Goal: Transaction & Acquisition: Book appointment/travel/reservation

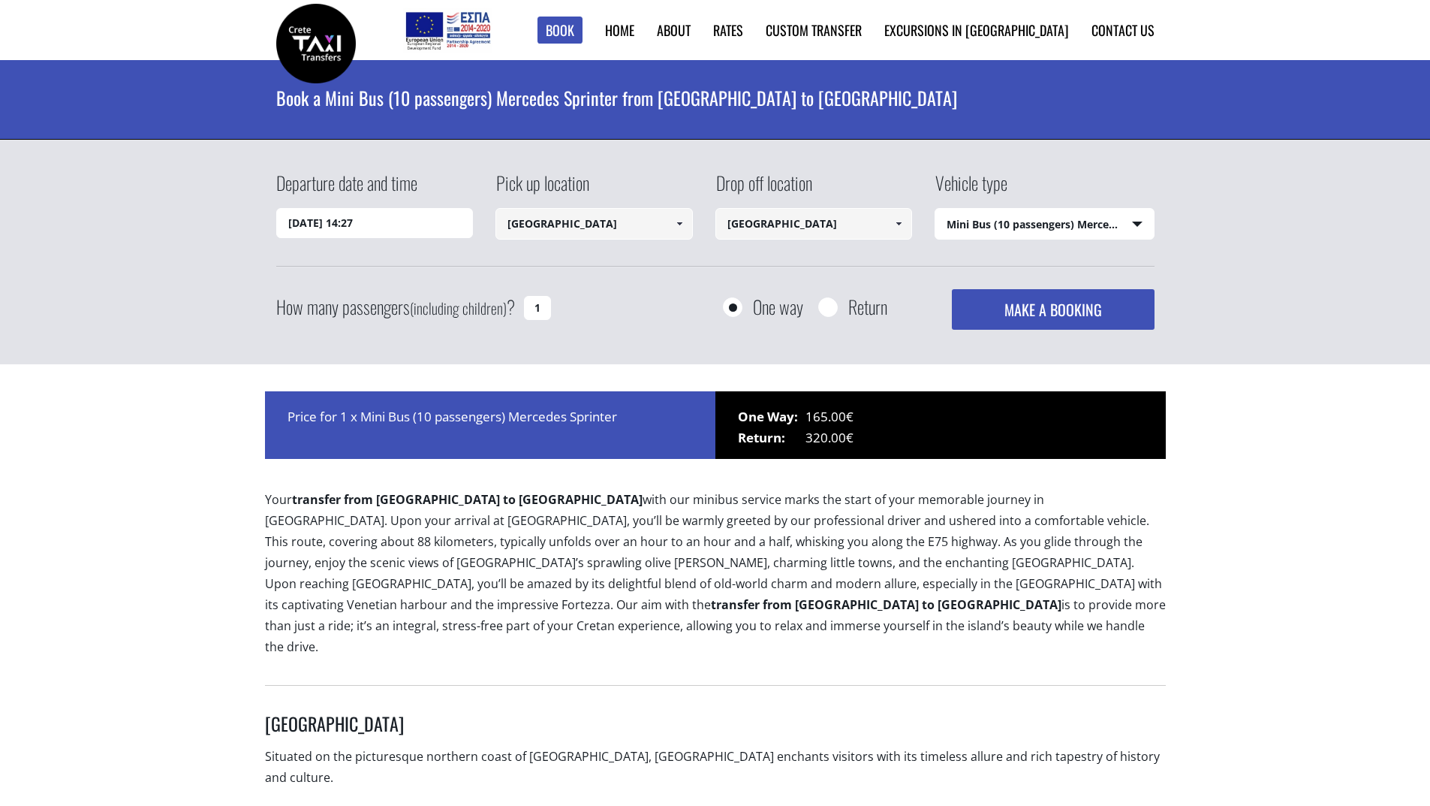
select select "542"
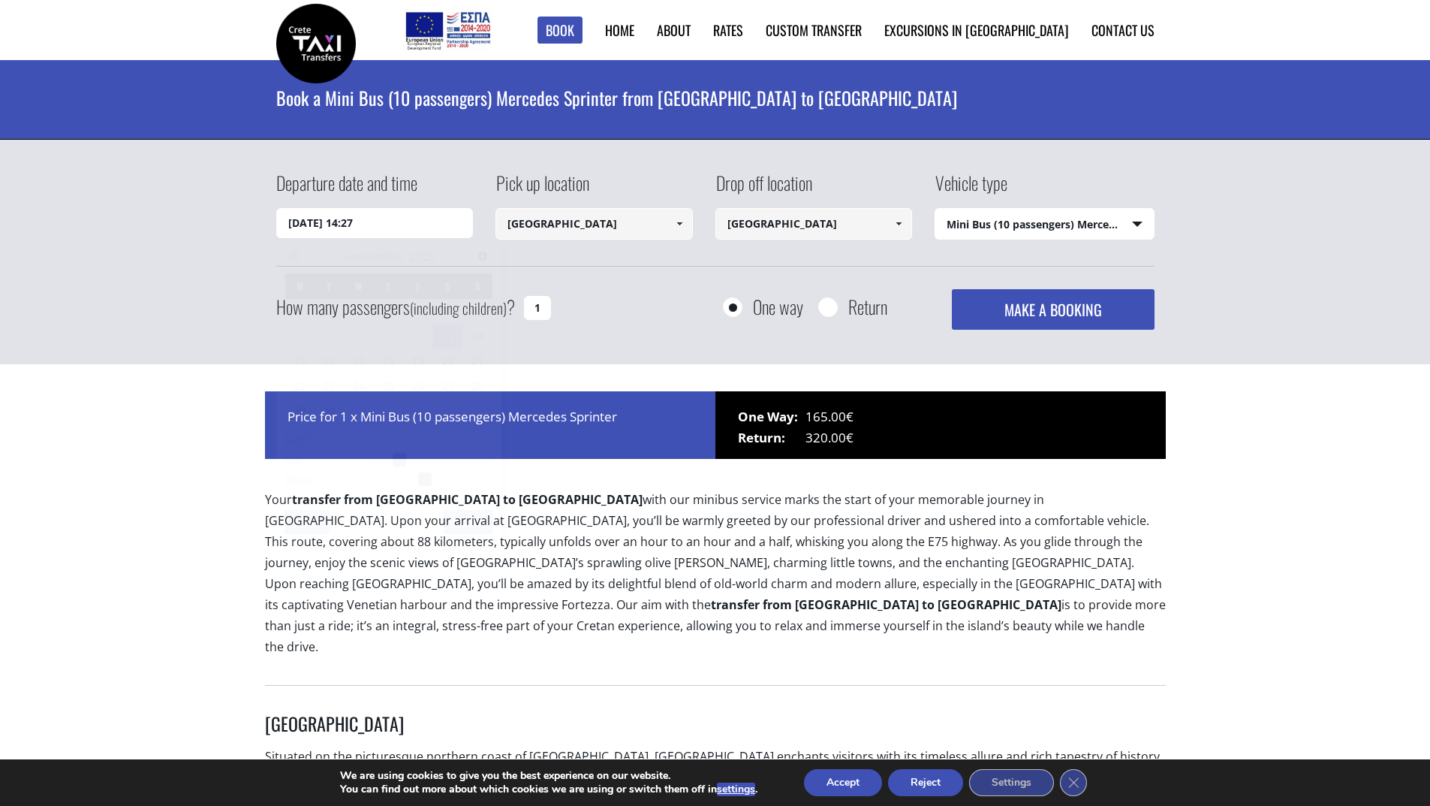
click at [386, 224] on input "[DATE] 14:27" at bounding box center [374, 223] width 197 height 30
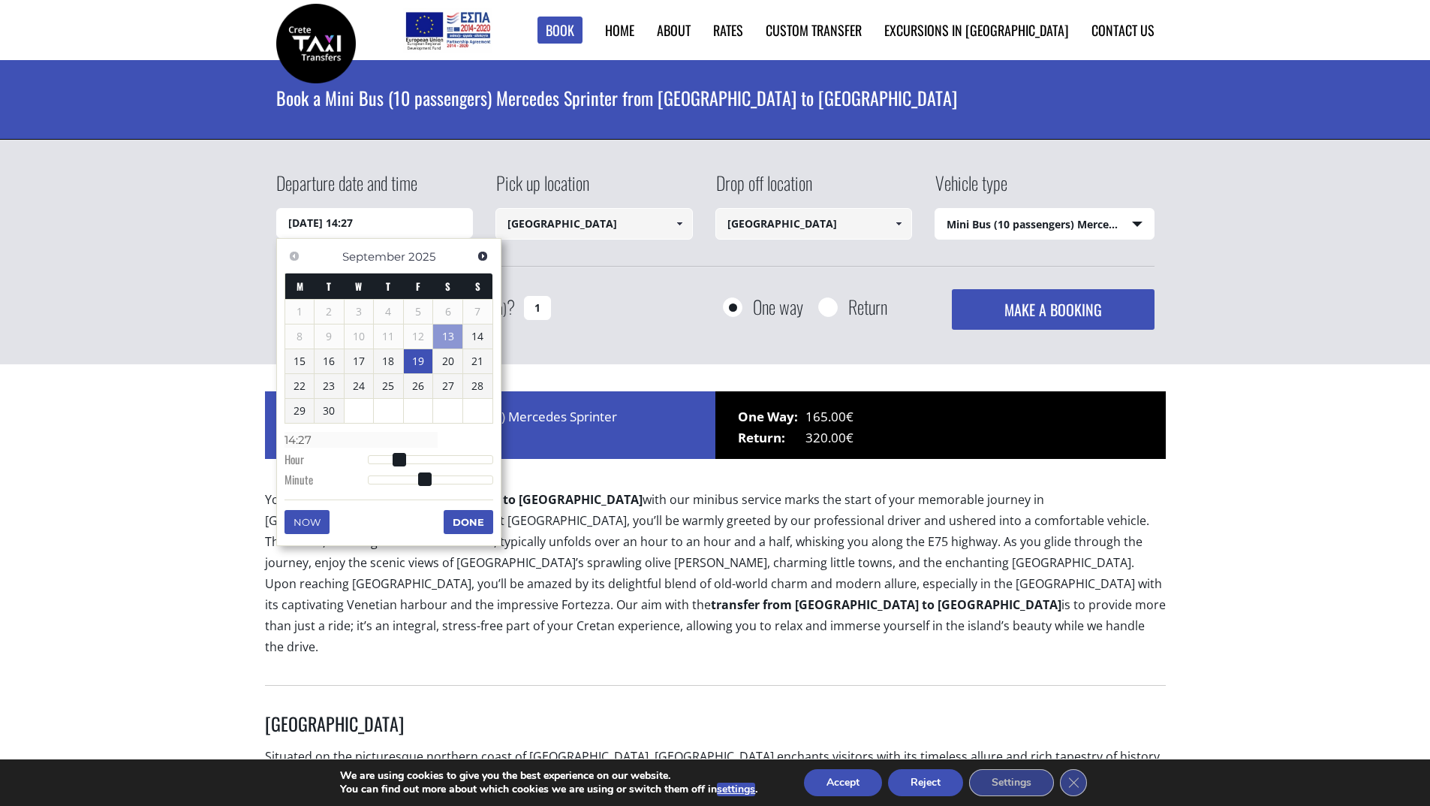
click at [420, 363] on link "19" at bounding box center [418, 361] width 29 height 24
click at [373, 460] on span at bounding box center [369, 461] width 14 height 14
type input "19/09/2025 02:00"
type input "02:00"
click at [380, 460] on div at bounding box center [430, 460] width 125 height 9
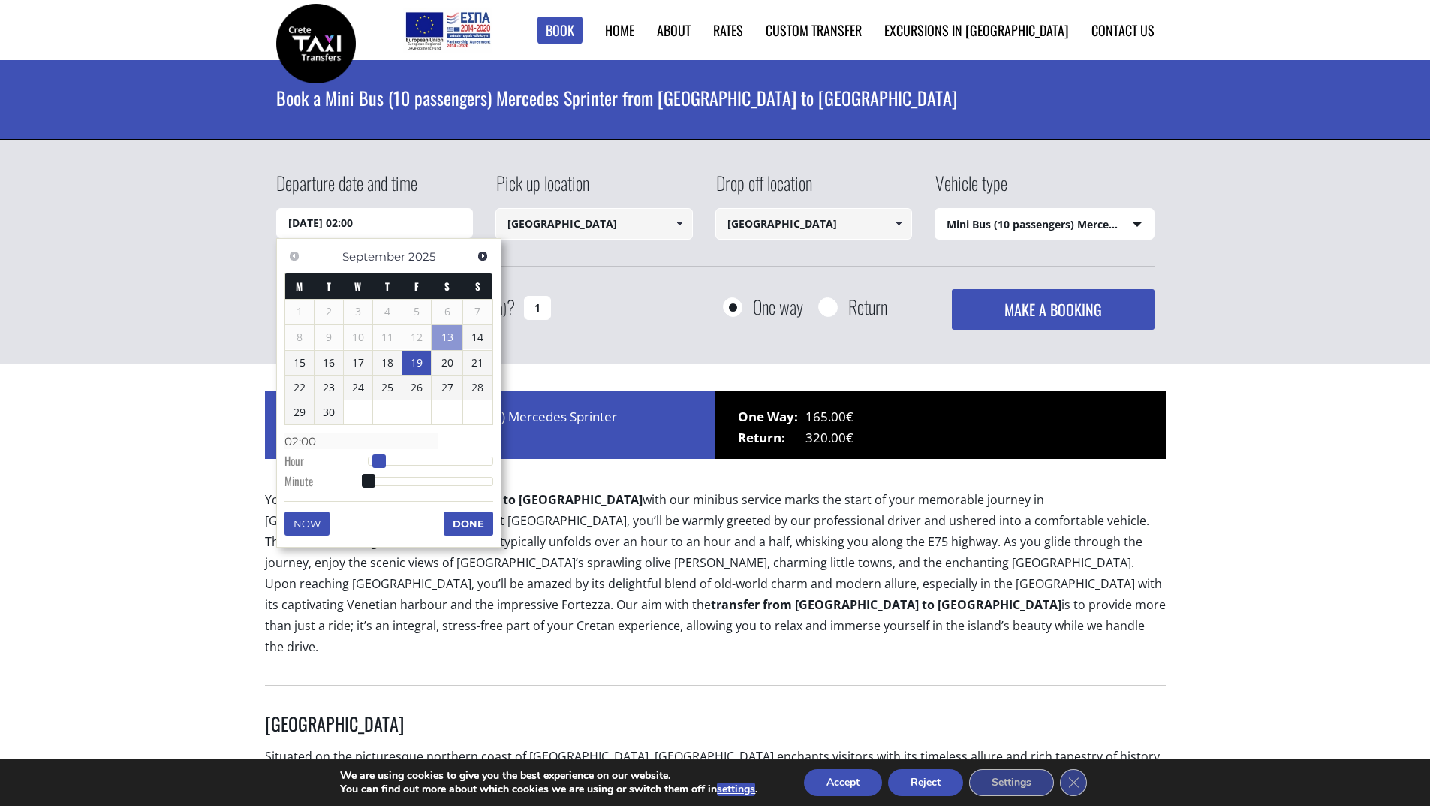
click at [382, 460] on span at bounding box center [379, 461] width 14 height 14
type input "19/09/2025 05:00"
type input "05:00"
click at [396, 458] on div at bounding box center [430, 460] width 125 height 9
type input "19/09/2025 04:00"
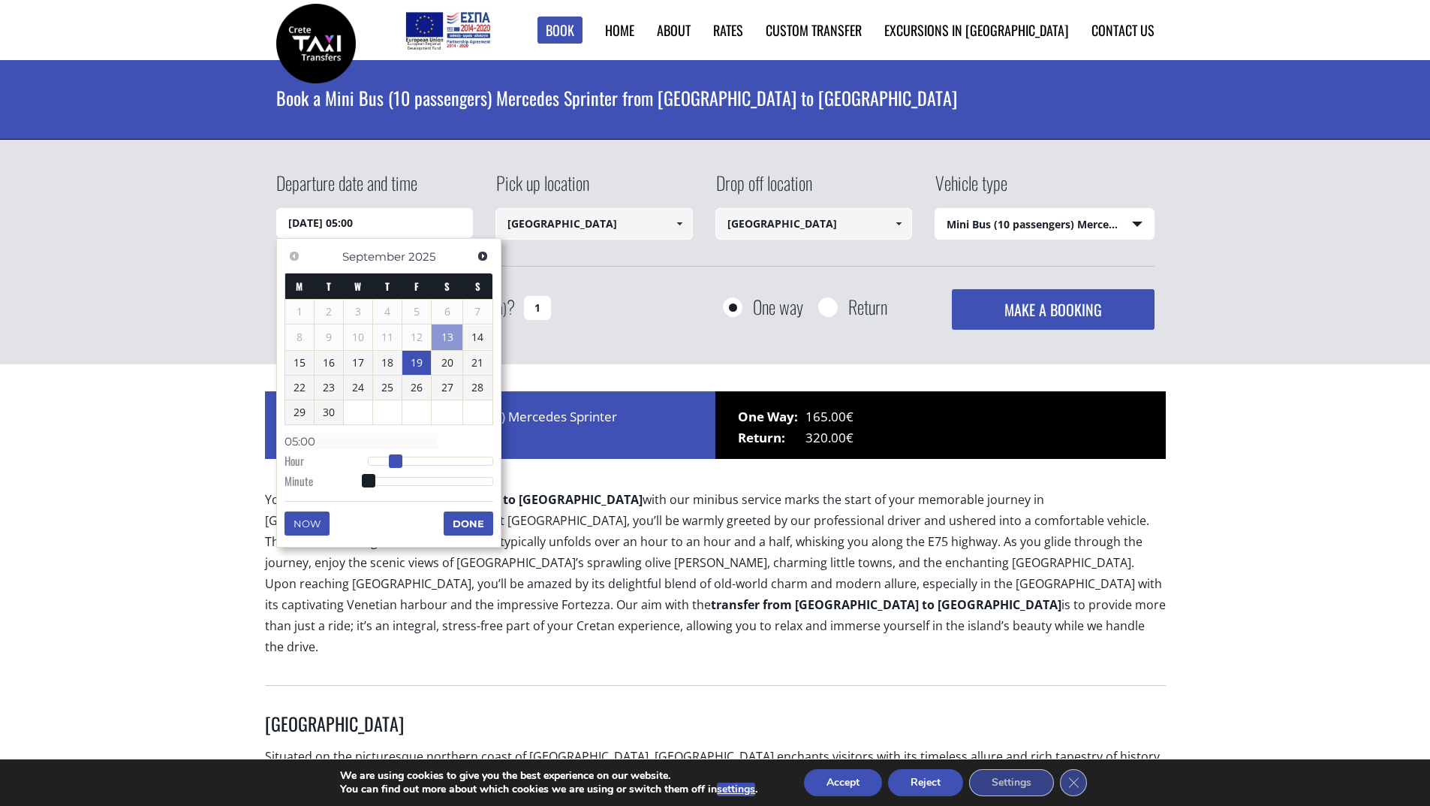
type input "04:00"
type input "19/09/2025 03:00"
type input "03:00"
type input "19/09/2025 02:00"
type input "02:00"
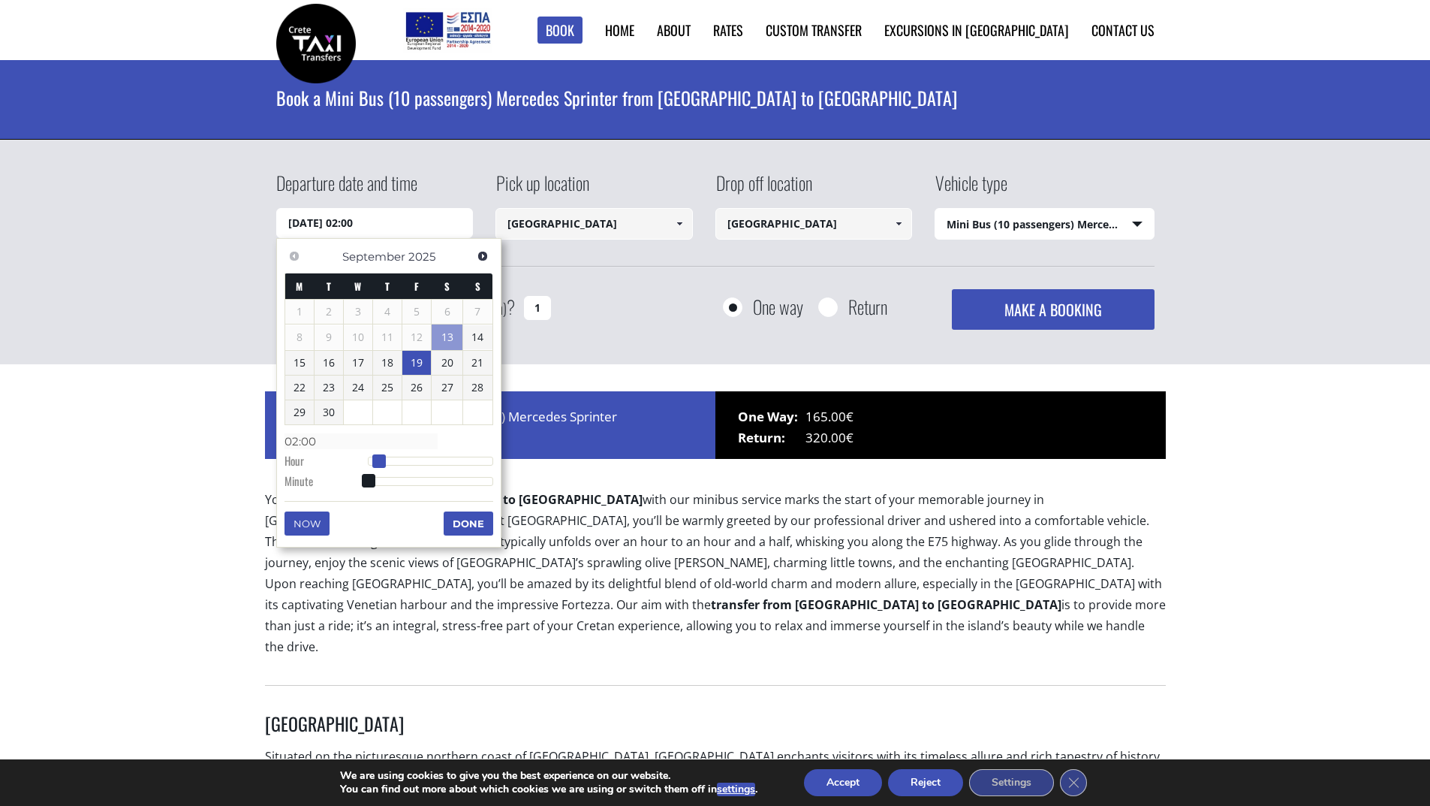
type input "19/09/2025 03:00"
type input "03:00"
type input "19/09/2025 02:00"
type input "02:00"
drag, startPoint x: 388, startPoint y: 459, endPoint x: 372, endPoint y: 463, distance: 16.9
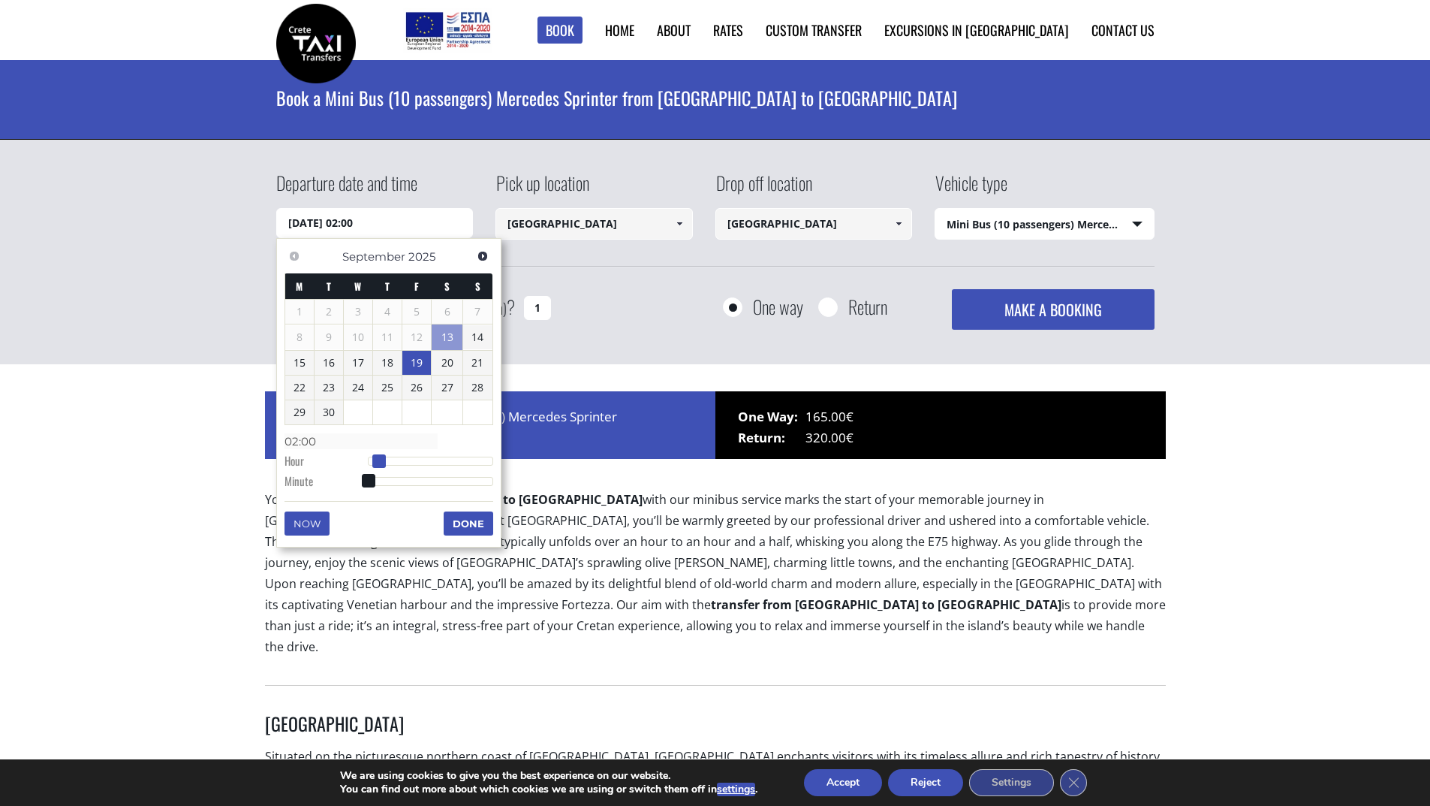
click at [372, 463] on div at bounding box center [430, 460] width 125 height 9
click at [465, 522] on button "Done" at bounding box center [469, 523] width 50 height 24
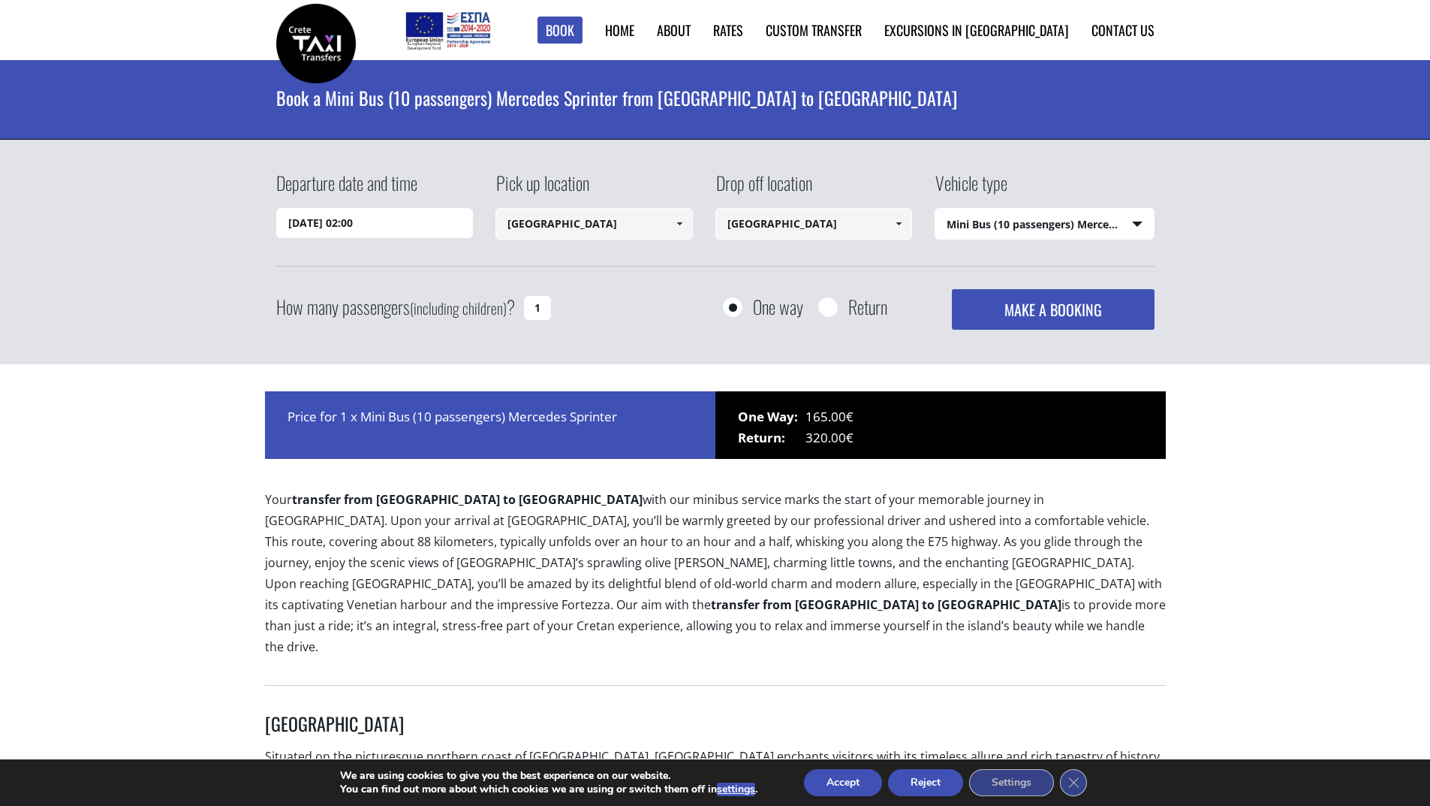
click at [984, 309] on button "MAKE A BOOKING" at bounding box center [1053, 309] width 202 height 41
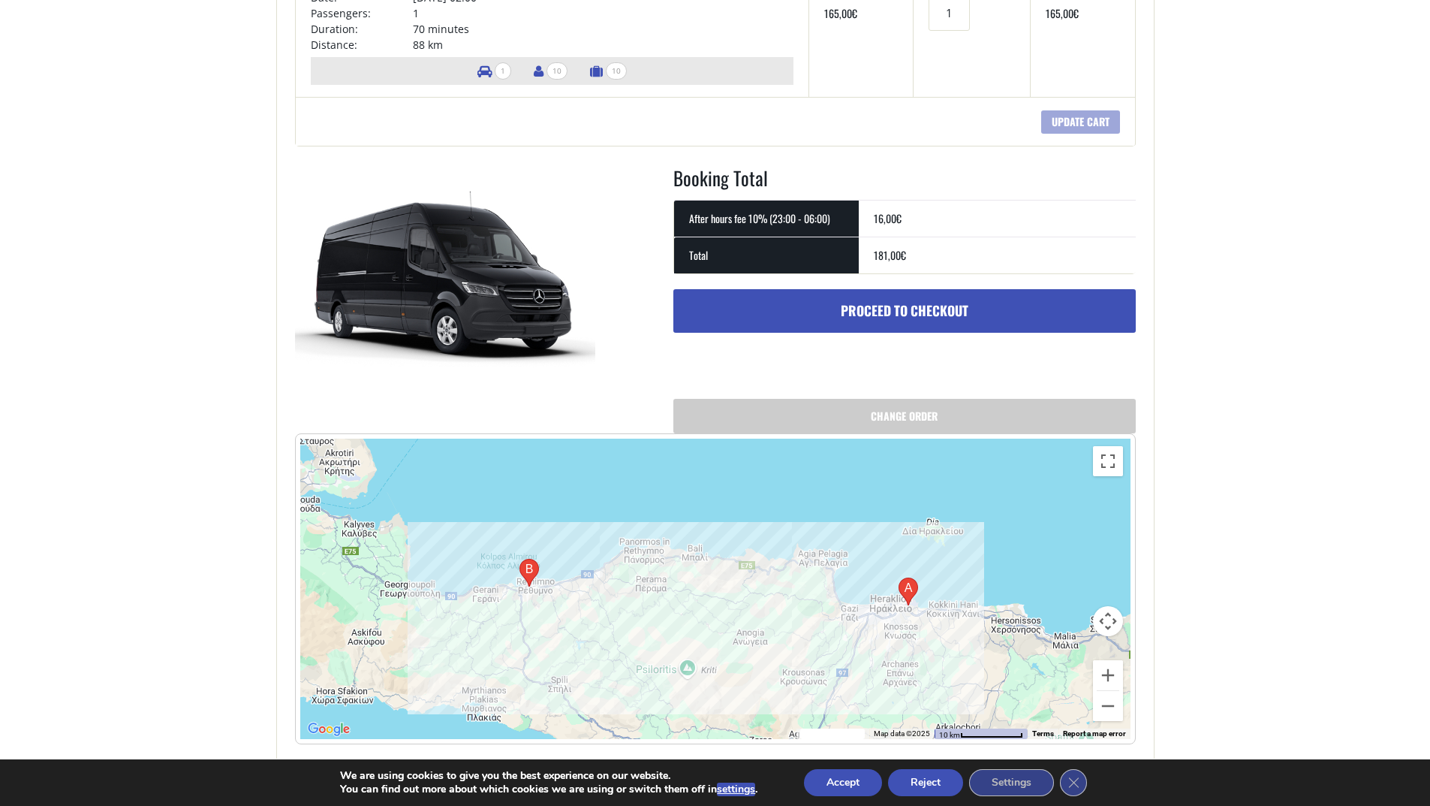
scroll to position [375, 0]
